Goal: Task Accomplishment & Management: Manage account settings

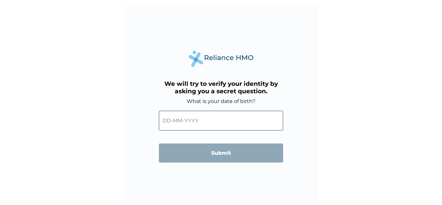
click at [218, 130] on input "text" at bounding box center [221, 121] width 124 height 20
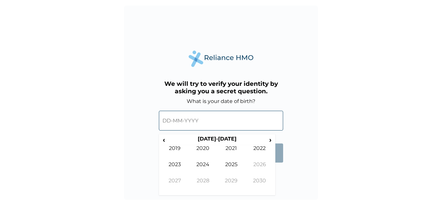
click at [164, 120] on input "text" at bounding box center [221, 121] width 124 height 20
click at [164, 139] on span "‹" at bounding box center [164, 140] width 7 height 8
click at [270, 138] on span "›" at bounding box center [270, 140] width 7 height 8
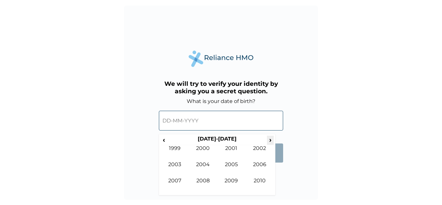
click at [270, 138] on span "›" at bounding box center [270, 140] width 7 height 8
click at [163, 139] on span "‹" at bounding box center [164, 140] width 7 height 8
click at [174, 147] on td "1999" at bounding box center [175, 153] width 28 height 16
click at [163, 139] on span "‹" at bounding box center [164, 140] width 7 height 8
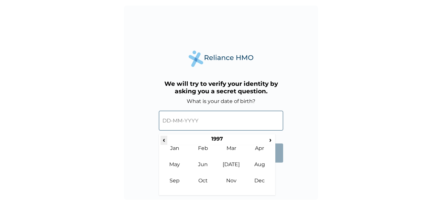
click at [163, 139] on span "‹" at bounding box center [164, 140] width 7 height 8
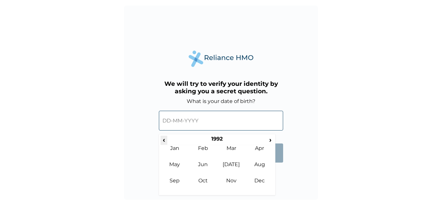
click at [163, 139] on span "‹" at bounding box center [164, 140] width 7 height 8
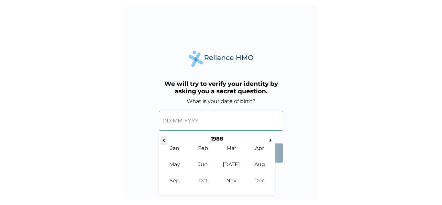
click at [163, 139] on span "‹" at bounding box center [164, 140] width 7 height 8
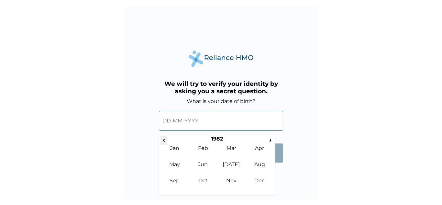
click at [163, 139] on span "‹" at bounding box center [164, 140] width 7 height 8
click at [271, 140] on span "›" at bounding box center [270, 140] width 7 height 8
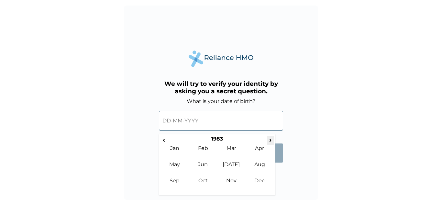
click at [271, 140] on span "›" at bounding box center [270, 140] width 7 height 8
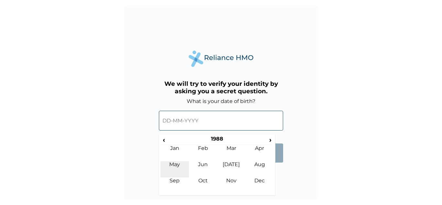
click at [178, 165] on td "May" at bounding box center [175, 169] width 28 height 16
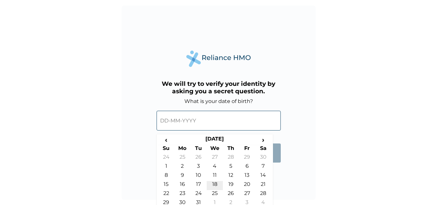
click at [213, 183] on td "18" at bounding box center [215, 185] width 16 height 9
type input "[DATE]"
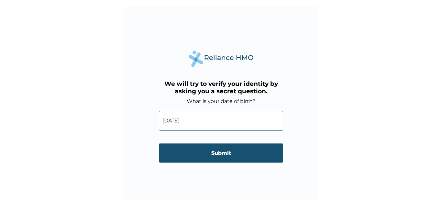
click at [224, 150] on input "Submit" at bounding box center [221, 152] width 124 height 19
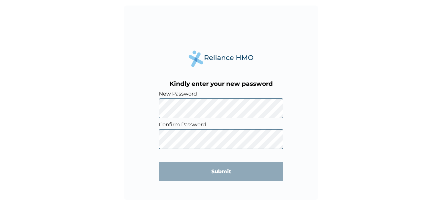
click at [117, 133] on div "Kindly enter your new password New Password Confirm Password Submit" at bounding box center [221, 102] width 442 height 205
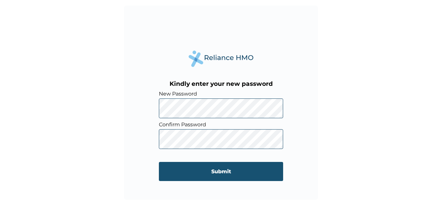
click at [228, 168] on input "Submit" at bounding box center [221, 171] width 124 height 19
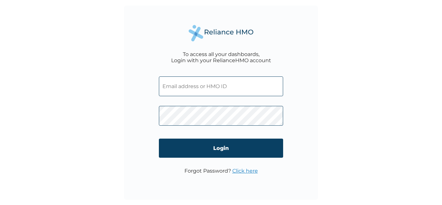
click at [199, 81] on input "text" at bounding box center [221, 86] width 124 height 20
type input "F"
click at [217, 102] on span at bounding box center [221, 113] width 124 height 29
